Goal: Information Seeking & Learning: Find specific fact

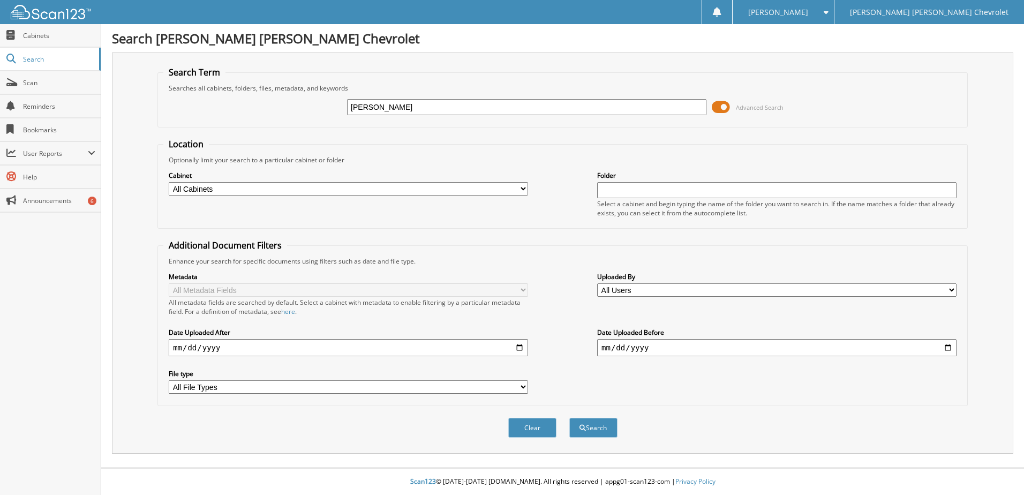
type input "[PERSON_NAME]"
click at [569, 418] on button "Search" at bounding box center [593, 428] width 48 height 20
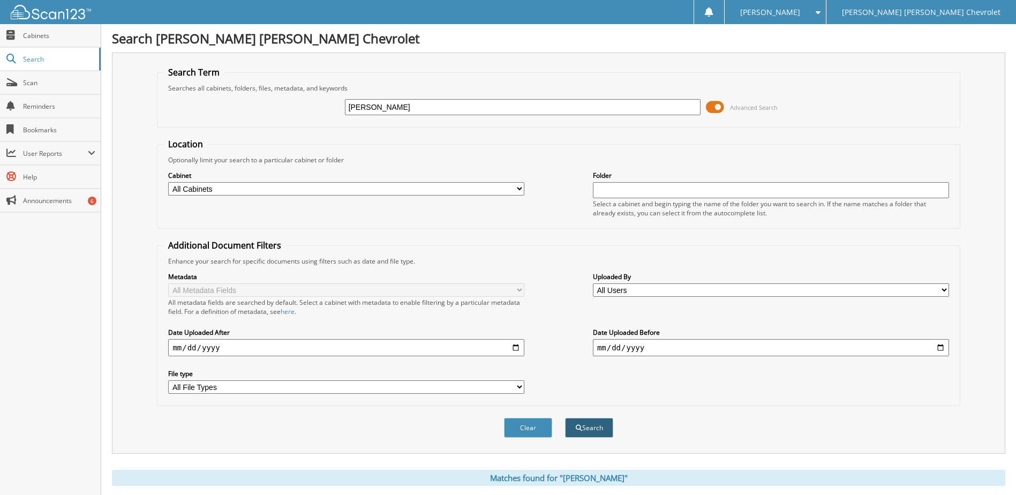
click at [596, 432] on button "Search" at bounding box center [589, 428] width 48 height 20
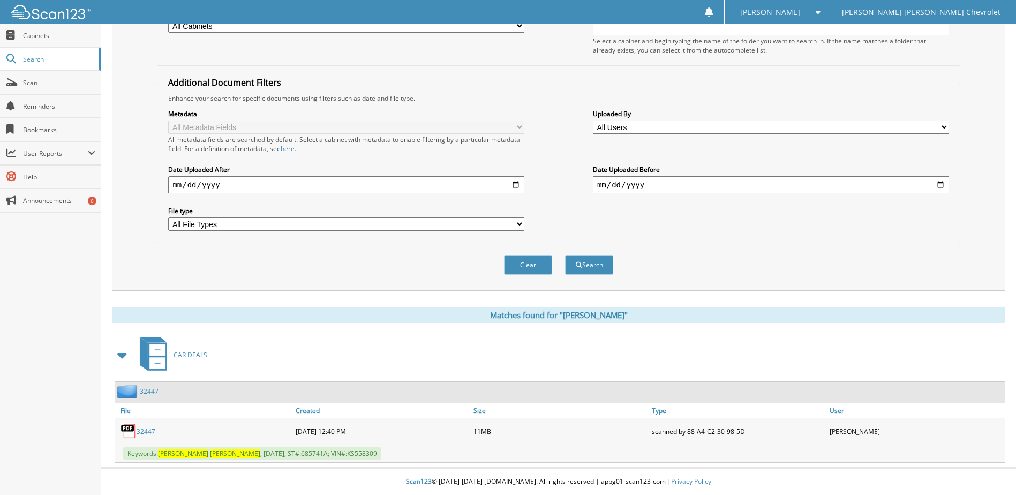
click at [148, 434] on link "32447" at bounding box center [146, 431] width 19 height 9
